Goal: Navigation & Orientation: Go to known website

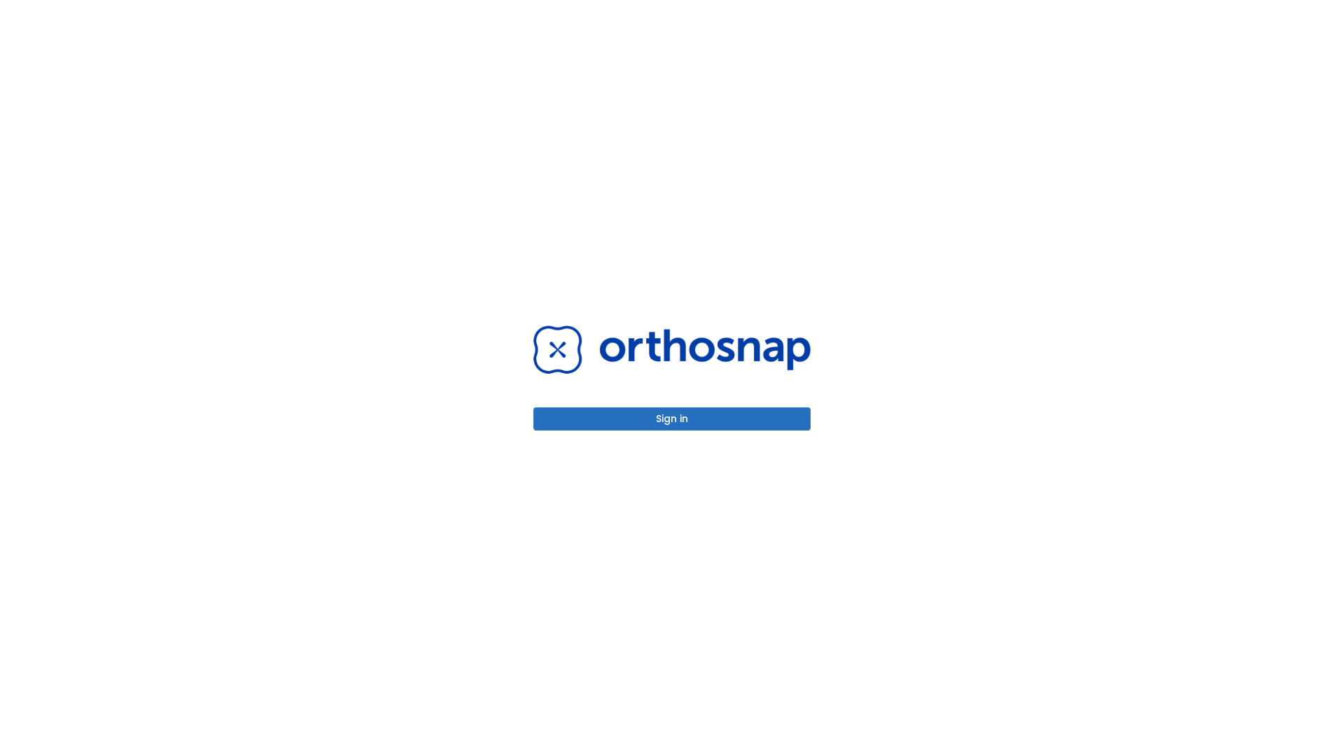
click at [672, 419] on button "Sign in" at bounding box center [671, 418] width 277 height 23
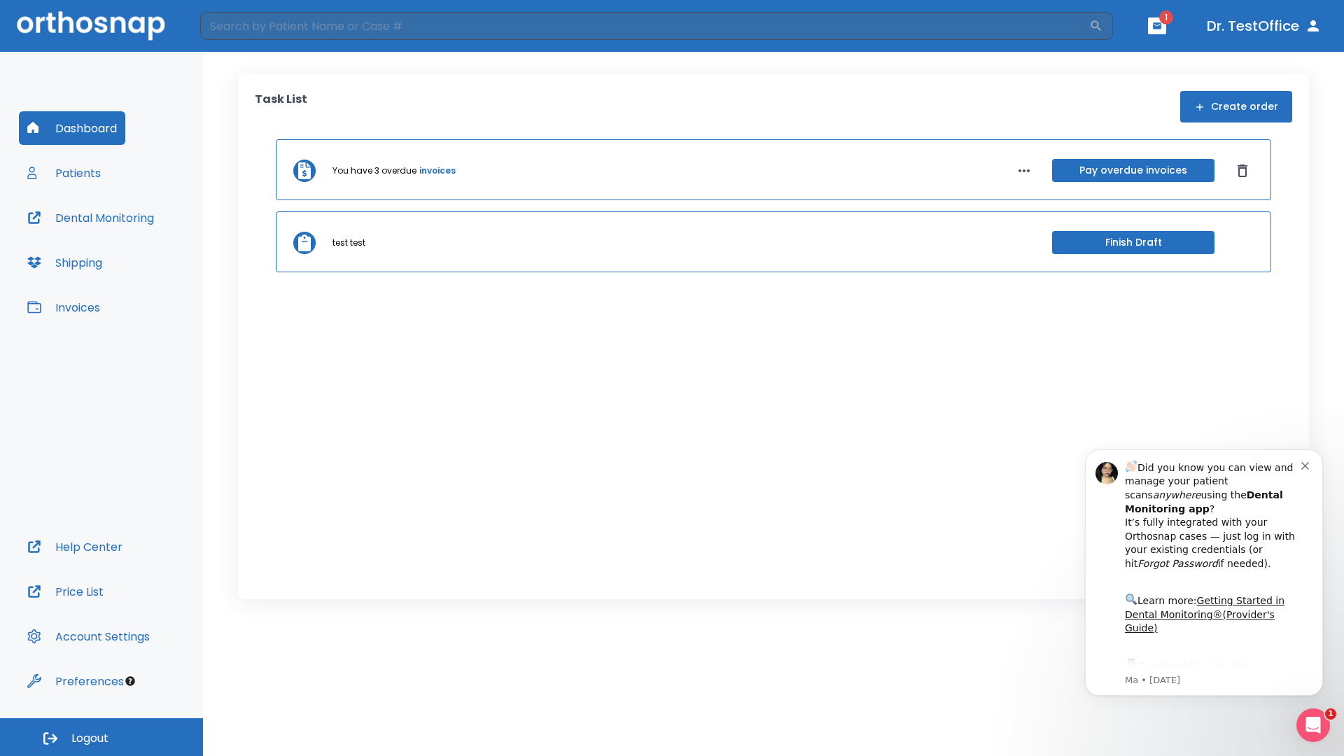
click at [101, 737] on span "Logout" at bounding box center [89, 738] width 37 height 15
